Goal: Task Accomplishment & Management: Manage account settings

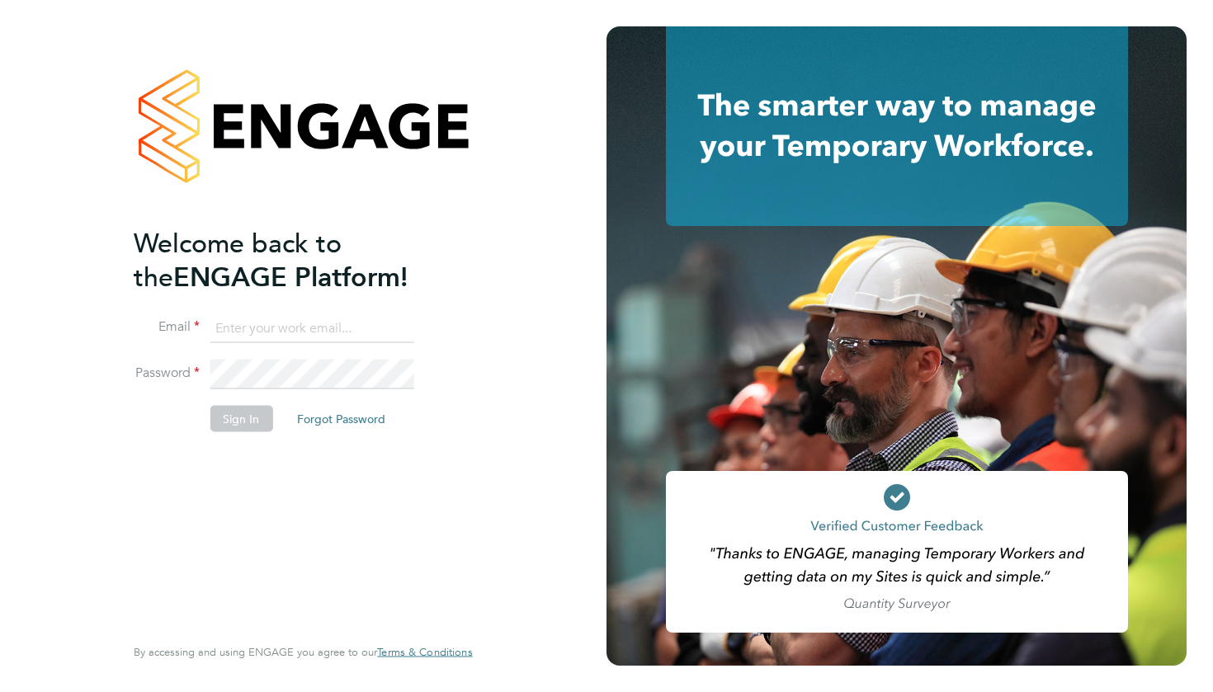
type input "[EMAIL_ADDRESS][DOMAIN_NAME]"
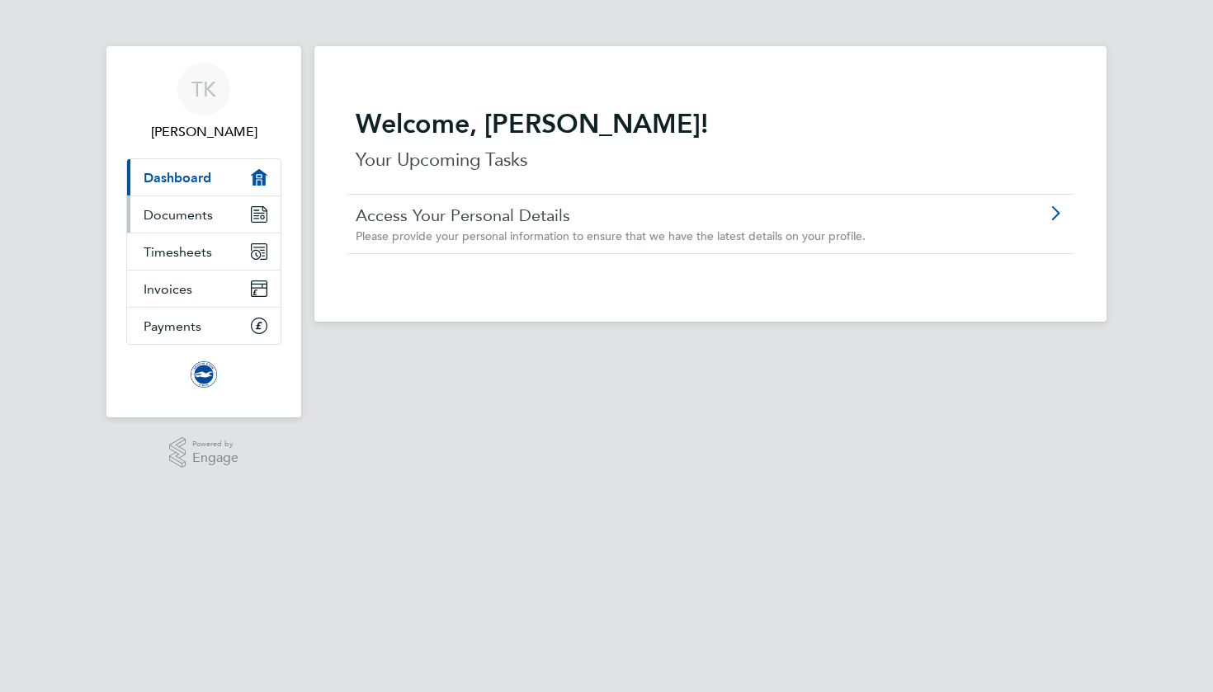
click at [214, 222] on link "Documents" at bounding box center [203, 214] width 153 height 36
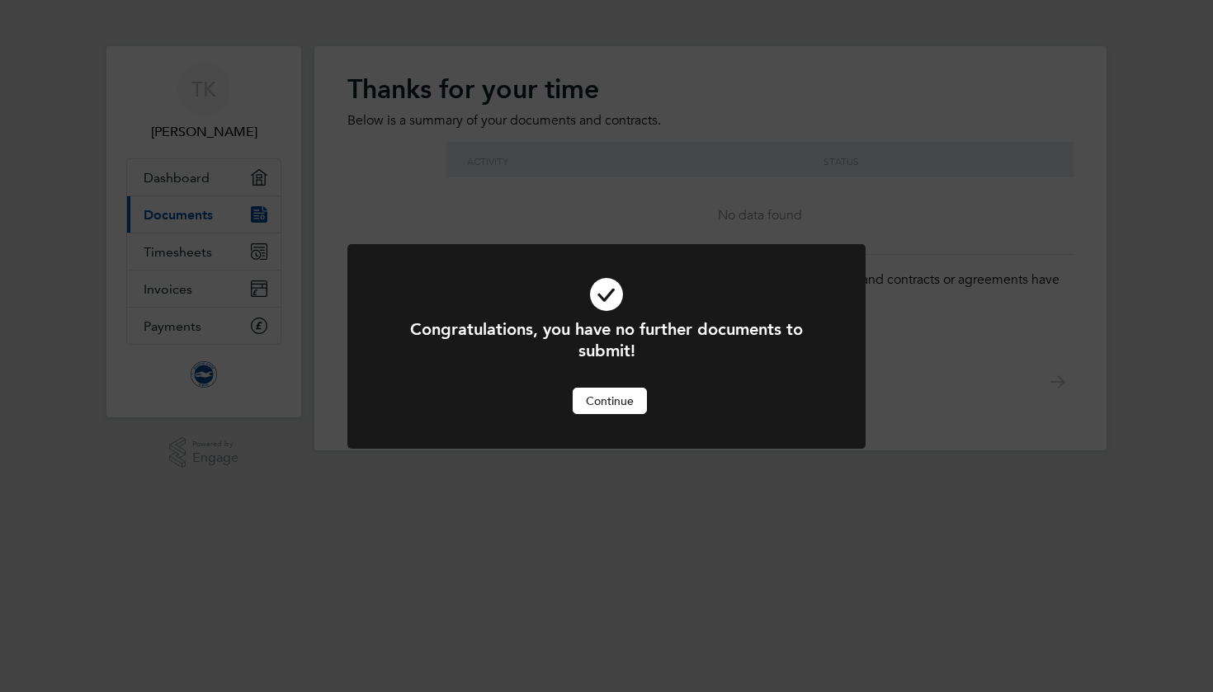
click at [610, 391] on button "Continue" at bounding box center [609, 401] width 74 height 26
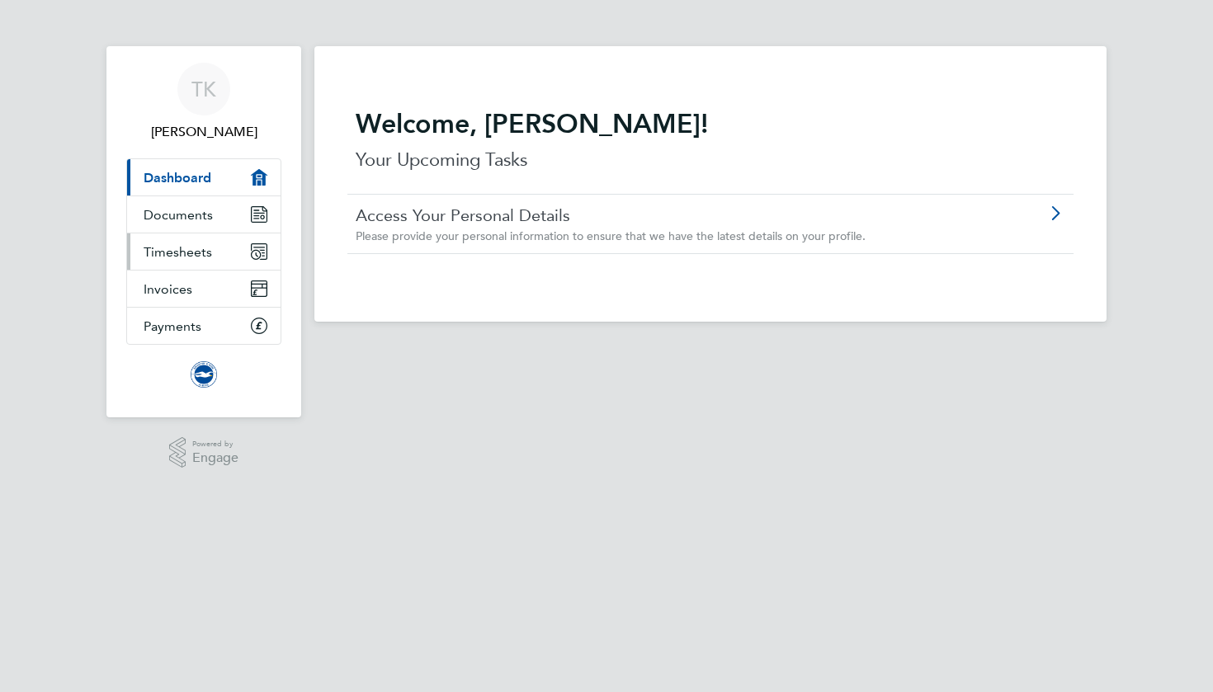
click at [189, 258] on span "Timesheets" at bounding box center [178, 252] width 68 height 16
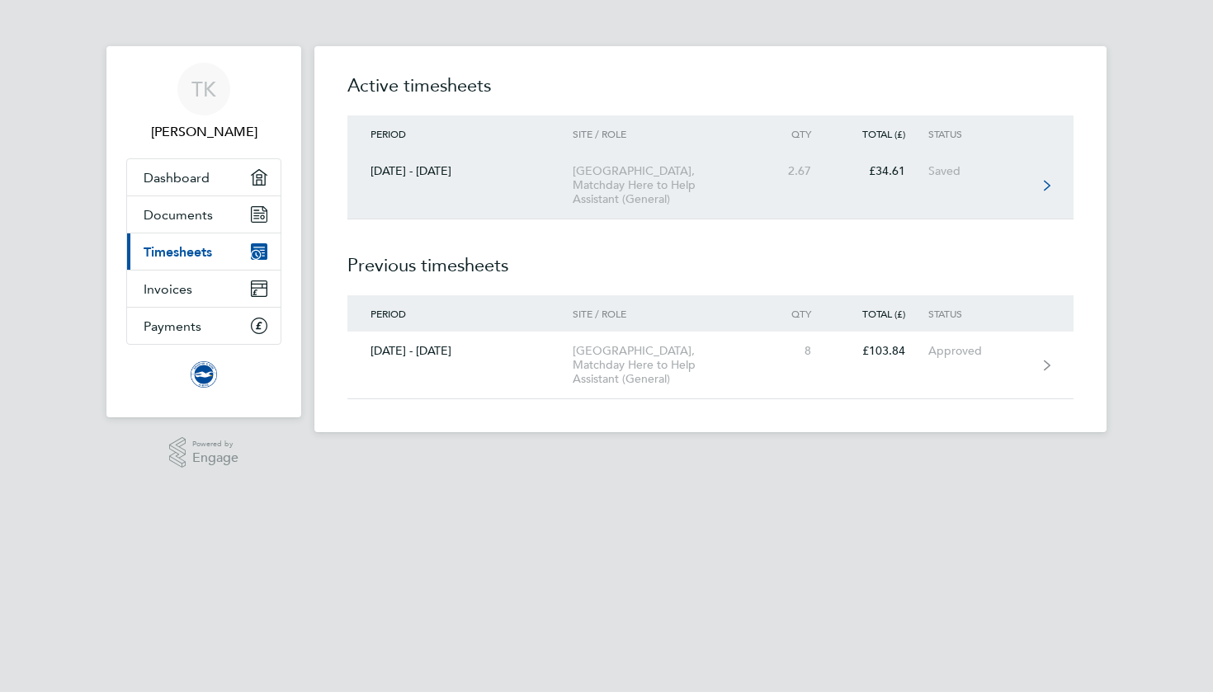
click at [768, 171] on div "2.67" at bounding box center [797, 171] width 73 height 14
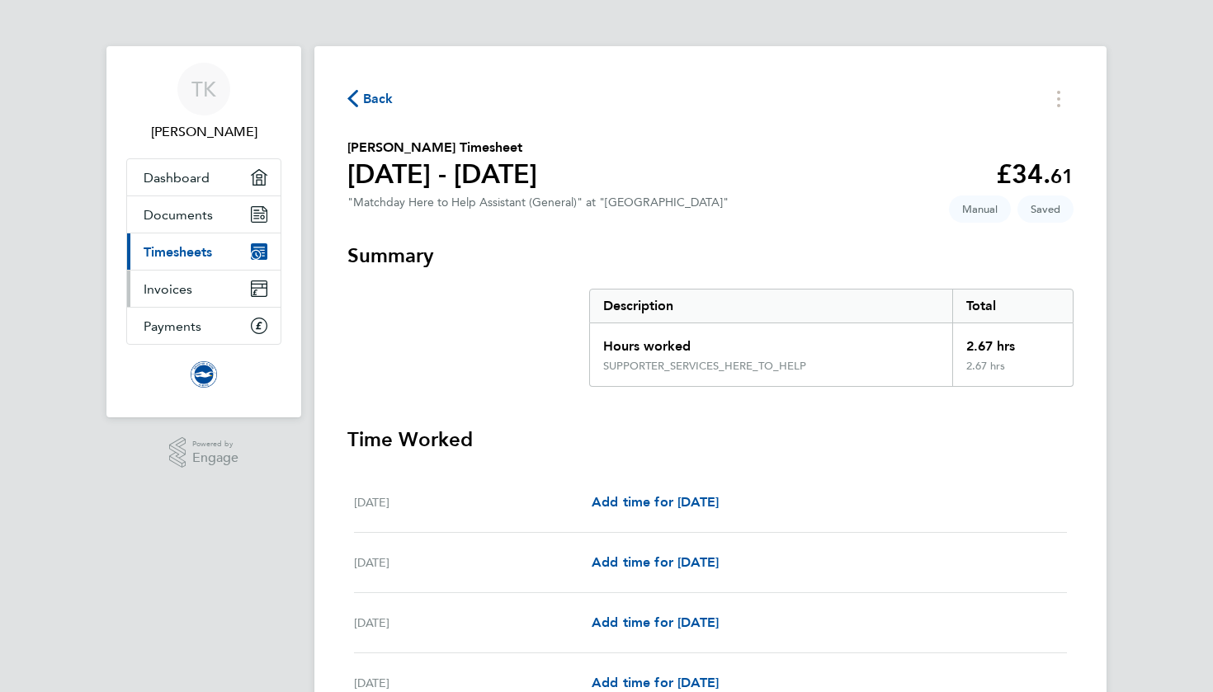
click at [177, 290] on span "Invoices" at bounding box center [168, 289] width 49 height 16
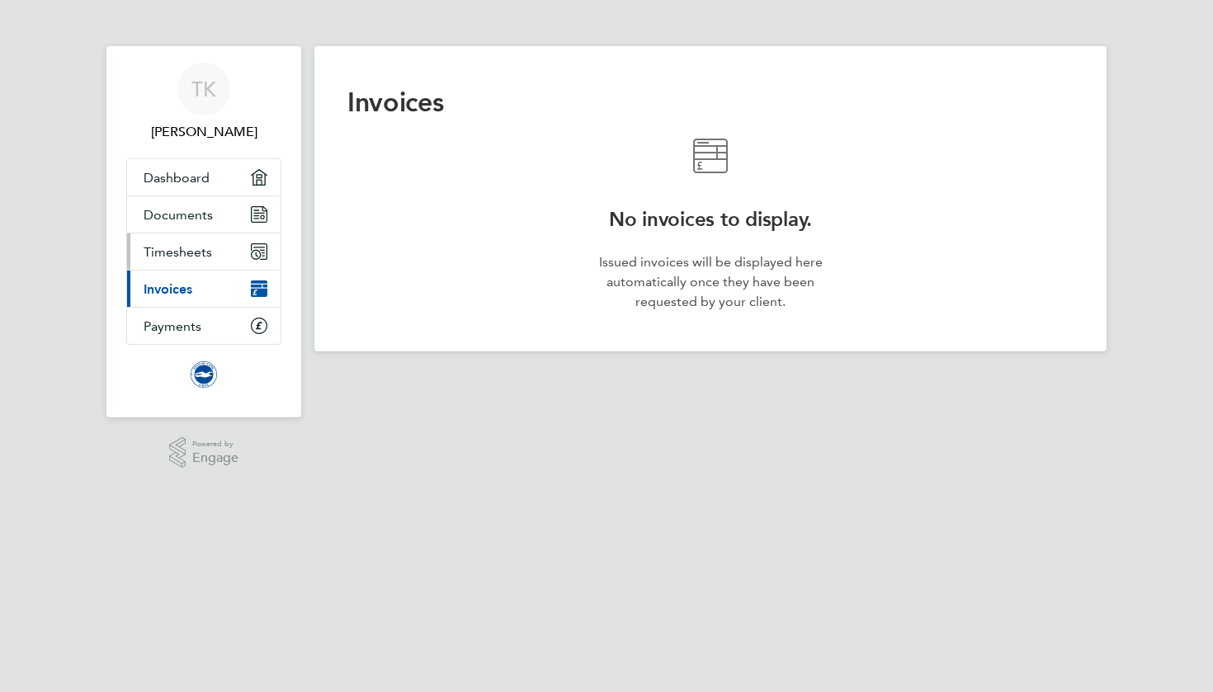
click at [173, 241] on link "Timesheets" at bounding box center [203, 251] width 153 height 36
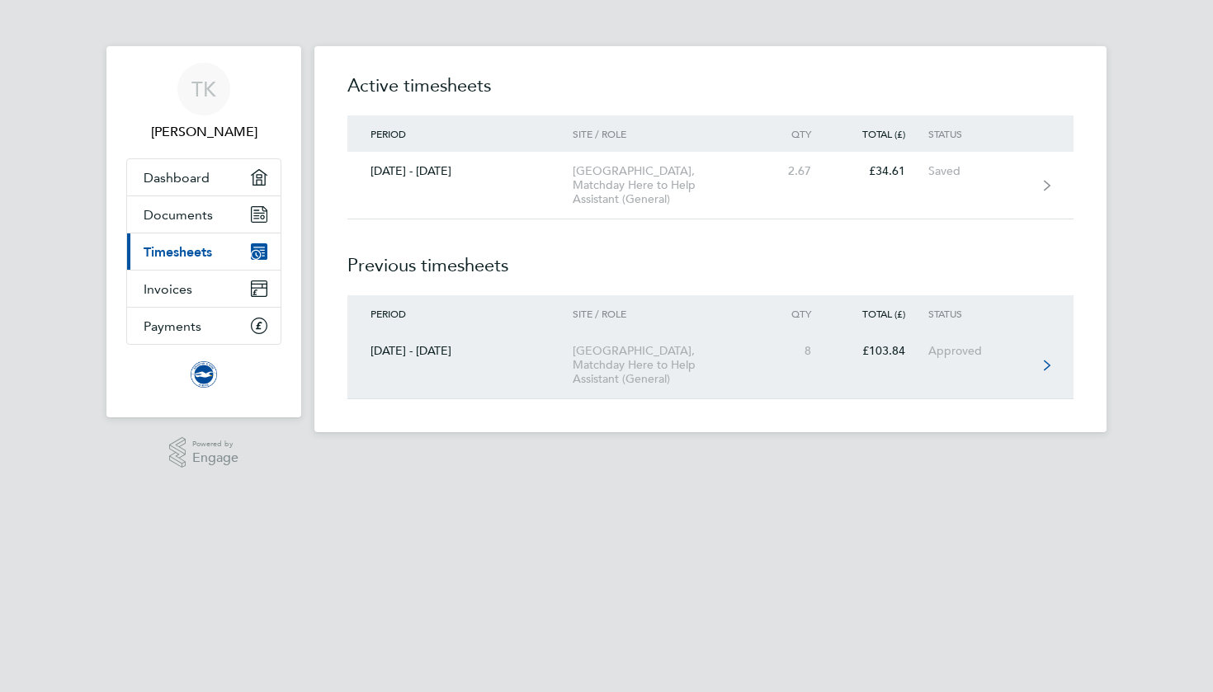
click at [836, 356] on div "£103.84" at bounding box center [881, 351] width 94 height 14
